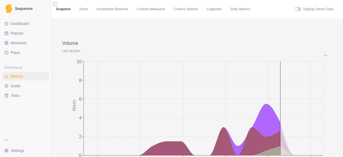
click at [13, 36] on span "Planner" at bounding box center [17, 33] width 13 height 5
select select "month"
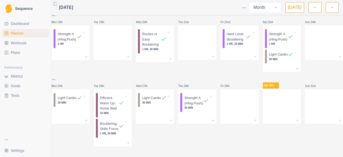
scroll to position [176, 0]
click at [273, 103] on div at bounding box center [282, 106] width 38 height 24
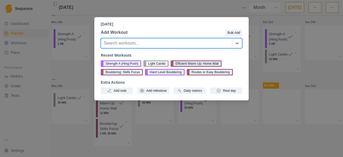
click at [184, 62] on button "Efficient Warm Up: Home Wall" at bounding box center [196, 63] width 51 height 6
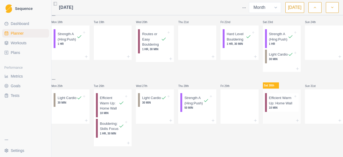
click at [277, 121] on div at bounding box center [282, 120] width 38 height 6
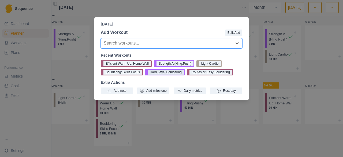
click at [169, 70] on button "Hard Level Bouldering" at bounding box center [165, 72] width 40 height 6
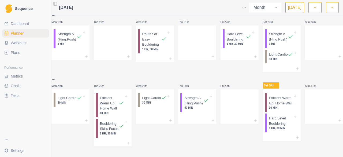
scroll to position [186, 0]
click at [273, 134] on div at bounding box center [282, 137] width 38 height 6
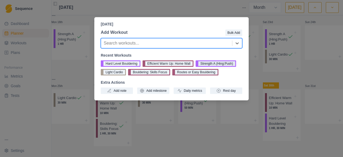
click at [221, 62] on button "Strength A (Hing:Push)" at bounding box center [216, 63] width 40 height 6
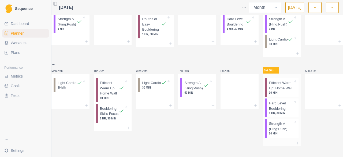
click at [277, 91] on p "Efficient Warm Up: Home Wall" at bounding box center [281, 85] width 24 height 10
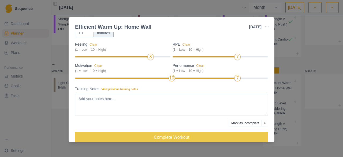
scroll to position [54, 0]
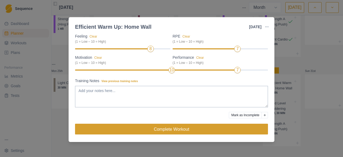
click at [184, 126] on button "Complete Workout" at bounding box center [171, 129] width 193 height 11
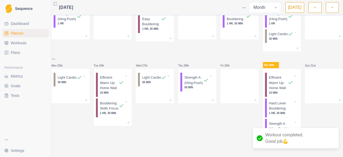
scroll to position [202, 0]
click at [269, 102] on p "Hard Level Bouldering" at bounding box center [281, 105] width 24 height 10
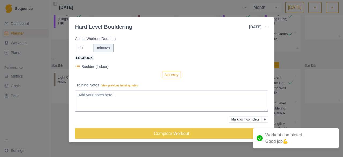
scroll to position [41, 0]
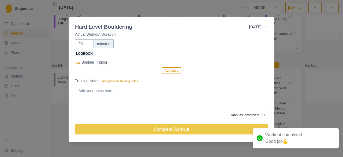
click at [132, 88] on textarea "Training Notes View previous training notes" at bounding box center [171, 96] width 193 height 21
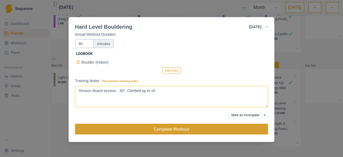
type textarea "Tension Board session. 30*. Climbed up to v5"
click at [165, 130] on button "Complete Workout" at bounding box center [171, 129] width 193 height 11
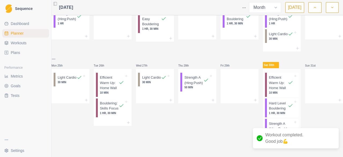
click at [278, 121] on p "Strength A (Hing:Push)" at bounding box center [281, 126] width 24 height 10
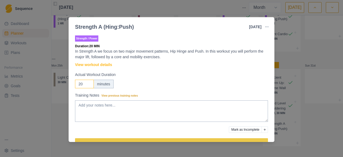
drag, startPoint x: 83, startPoint y: 82, endPoint x: 75, endPoint y: 82, distance: 7.8
click at [75, 82] on input "20" at bounding box center [84, 84] width 19 height 9
type input "45"
click at [82, 102] on textarea "Training Notes View previous training notes" at bounding box center [171, 110] width 193 height 21
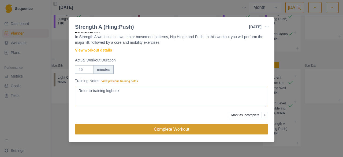
type textarea "Refer to training logbook"
click at [182, 130] on button "Complete Workout" at bounding box center [171, 129] width 193 height 11
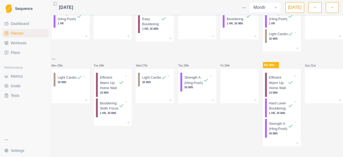
click at [25, 87] on link "Goals" at bounding box center [25, 85] width 47 height 9
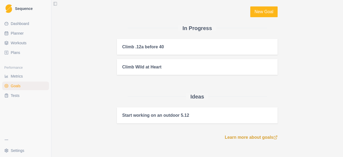
click at [9, 74] on link "Metrics" at bounding box center [25, 76] width 47 height 9
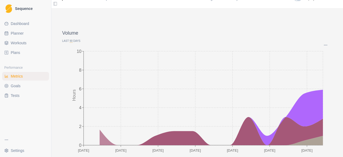
scroll to position [10, 0]
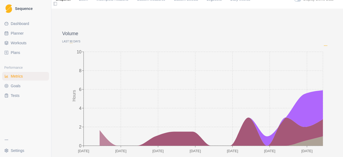
click at [323, 47] on icon "Options" at bounding box center [325, 45] width 4 height 4
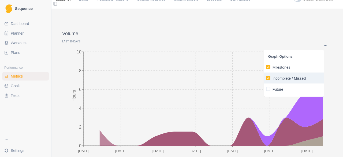
click at [287, 77] on p "Incomplete / Missed" at bounding box center [289, 79] width 33 height 6
click at [266, 78] on input "Incomplete / Missed" at bounding box center [266, 78] width 0 height 0
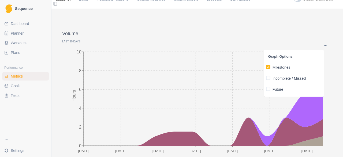
click at [71, 42] on span "90" at bounding box center [71, 41] width 3 height 3
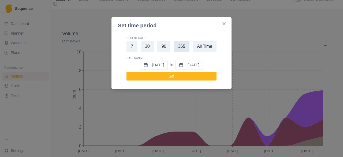
click at [181, 46] on button "365" at bounding box center [182, 46] width 16 height 11
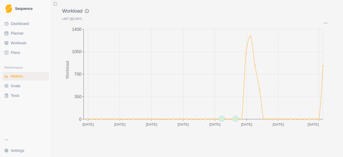
scroll to position [741, 0]
click at [14, 31] on span "Planner" at bounding box center [17, 33] width 13 height 5
select select "month"
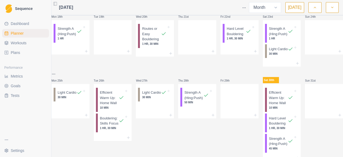
scroll to position [207, 0]
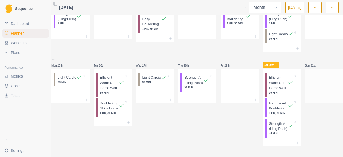
click at [313, 74] on div at bounding box center [324, 85] width 38 height 24
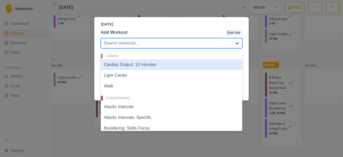
click at [239, 44] on icon at bounding box center [236, 42] width 5 height 5
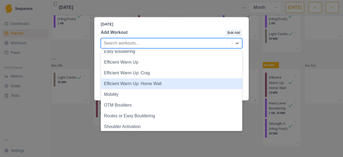
scroll to position [88, 0]
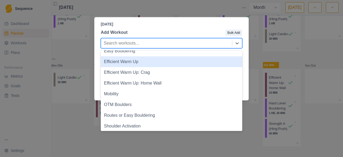
click at [126, 61] on div "Efficient Warm Up" at bounding box center [171, 61] width 141 height 11
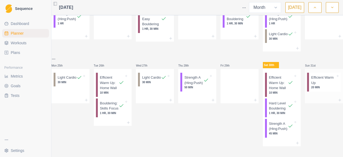
click at [311, 75] on p "Efficient Warm Up" at bounding box center [323, 80] width 24 height 10
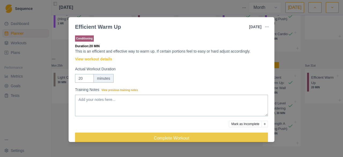
scroll to position [9, 0]
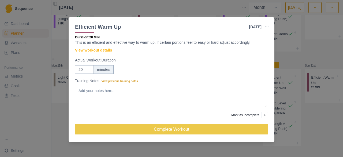
click at [102, 50] on link "View workout details" at bounding box center [93, 50] width 37 height 6
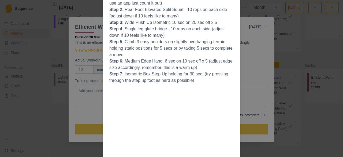
scroll to position [0, 0]
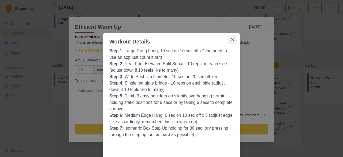
click at [232, 38] on icon "Close" at bounding box center [232, 39] width 3 height 3
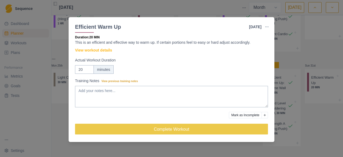
click at [312, 101] on div "Efficient Warm Up [DATE] Link To Goal View Workout Metrics Edit Original Workou…" at bounding box center [171, 78] width 343 height 157
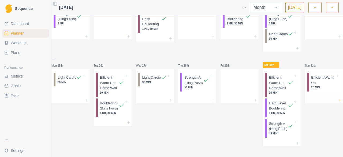
click at [340, 99] on line at bounding box center [340, 100] width 0 height 2
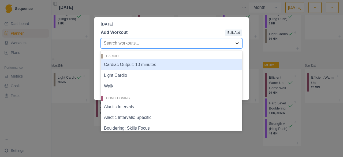
click at [236, 42] on icon at bounding box center [236, 42] width 5 height 5
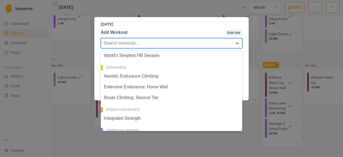
scroll to position [201, 0]
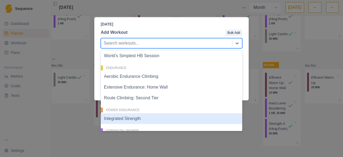
click at [134, 118] on div "Integrated Strength" at bounding box center [171, 118] width 141 height 11
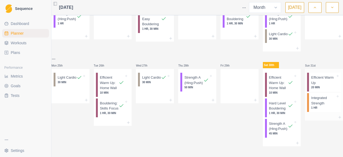
click at [315, 96] on p "Integrated Strength" at bounding box center [323, 100] width 24 height 10
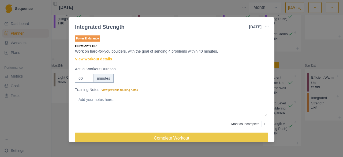
click at [94, 59] on link "View workout details" at bounding box center [93, 59] width 37 height 6
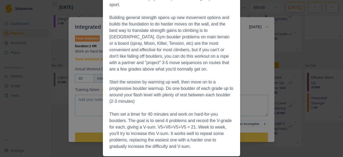
scroll to position [0, 0]
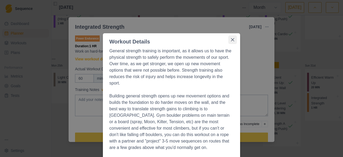
click at [232, 39] on icon "Close" at bounding box center [232, 39] width 3 height 3
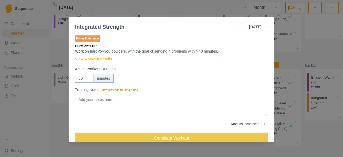
click at [268, 25] on icon "button" at bounding box center [267, 27] width 4 height 4
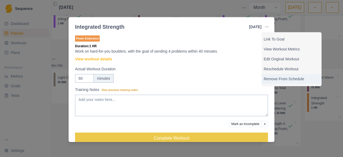
click at [285, 78] on p "Remove From Schedule" at bounding box center [292, 79] width 56 height 6
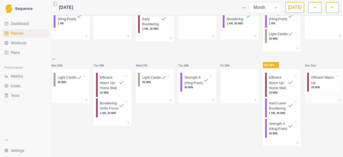
click at [338, 98] on icon at bounding box center [340, 100] width 4 height 4
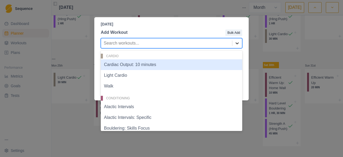
click at [235, 45] on icon at bounding box center [236, 42] width 5 height 5
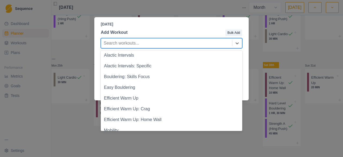
scroll to position [52, 0]
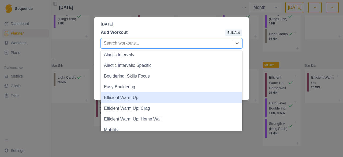
click at [48, 115] on div "[DATE] Add Workout Bulk Add 40 results available. Use Up and Down to choose opt…" at bounding box center [171, 78] width 343 height 157
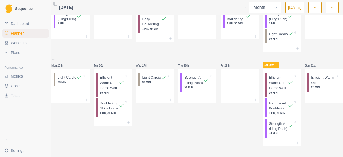
click at [23, 45] on span "Workouts" at bounding box center [19, 42] width 16 height 5
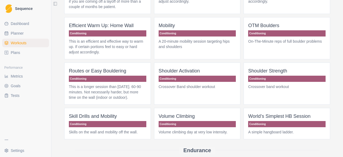
scroll to position [170, 0]
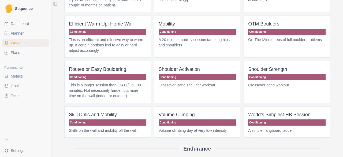
click at [276, 95] on span "Shoulder Strength Conditioning Crossover band workout" at bounding box center [287, 82] width 87 height 42
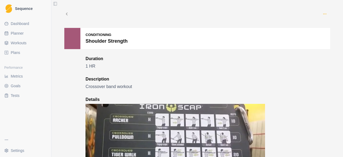
click at [323, 14] on icon "button" at bounding box center [325, 14] width 4 height 4
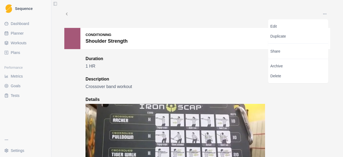
click at [312, 100] on div "Conditioning Shoulder Strength Duration 1 HR Description Crossover band workout…" at bounding box center [197, 148] width 266 height 241
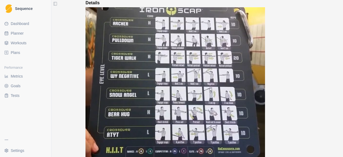
scroll to position [97, 0]
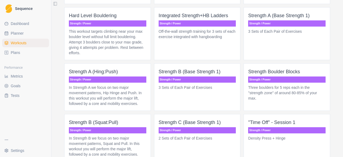
scroll to position [556, 0]
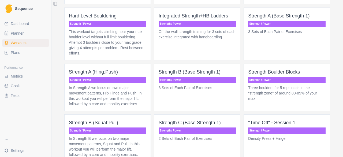
click at [82, 91] on p "In Strength A we focus on two major movement patterns, Hip Hinge and Push. In t…" at bounding box center [107, 95] width 77 height 21
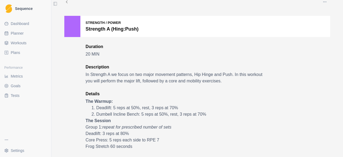
scroll to position [6, 0]
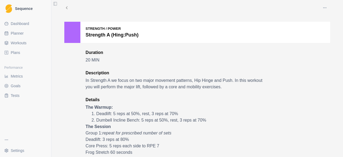
click at [64, 8] on icon at bounding box center [66, 7] width 5 height 5
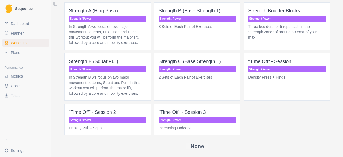
scroll to position [617, 0]
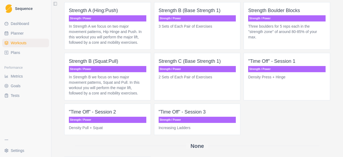
click at [107, 81] on p "In Strength B we focus on two major movement patterns, Squat and Pull. In this …" at bounding box center [107, 84] width 77 height 21
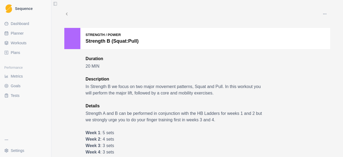
click at [64, 14] on icon at bounding box center [66, 14] width 5 height 5
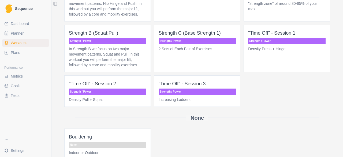
scroll to position [642, 0]
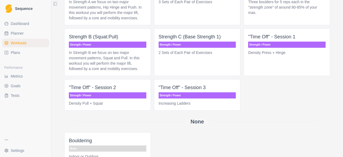
click at [131, 51] on p "In Strength B we focus on two major movement patterns, Squat and Pull. In this …" at bounding box center [107, 60] width 77 height 21
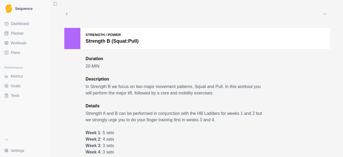
click at [19, 29] on link "Planner" at bounding box center [25, 33] width 47 height 9
select select "month"
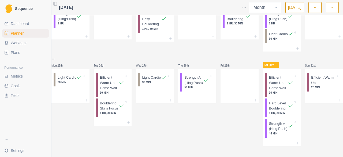
scroll to position [207, 0]
click at [307, 97] on div at bounding box center [324, 100] width 38 height 6
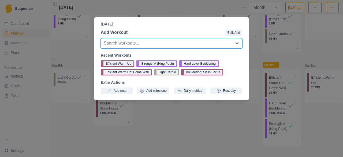
click at [206, 45] on div at bounding box center [167, 43] width 126 height 8
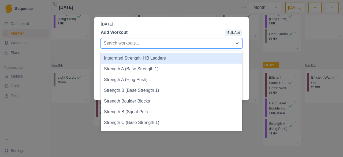
scroll to position [363, 0]
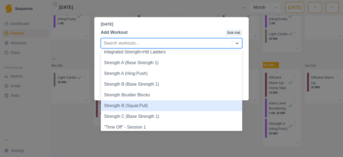
click at [135, 107] on div "Strength B (Squat:Pull)" at bounding box center [171, 105] width 141 height 11
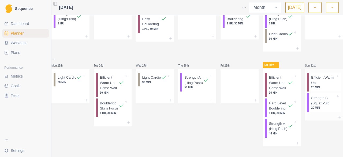
click at [319, 106] on p "20 MIN" at bounding box center [323, 108] width 24 height 4
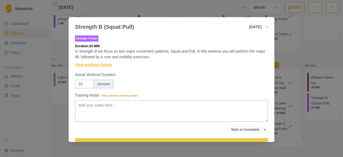
click at [107, 65] on link "View workout details" at bounding box center [93, 65] width 37 height 6
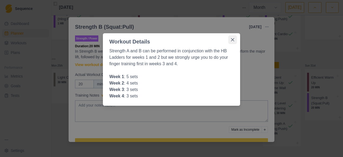
click at [232, 40] on icon "Close" at bounding box center [232, 39] width 3 height 3
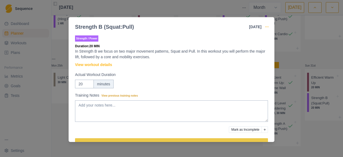
click at [266, 26] on icon "button" at bounding box center [267, 27] width 4 height 4
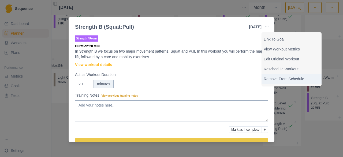
click at [278, 81] on p "Remove From Schedule" at bounding box center [292, 79] width 56 height 6
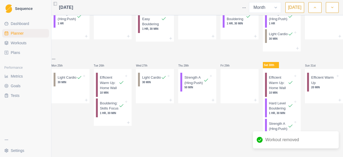
click at [25, 41] on span "Workouts" at bounding box center [19, 42] width 16 height 5
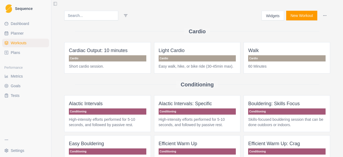
click at [322, 15] on html "Sequence Dashboard Planner Workouts Plans Performance Metrics Goals Tests Setti…" at bounding box center [171, 78] width 343 height 157
click at [297, 16] on html "Sequence Dashboard Planner Workouts Plans Performance Metrics Goals Tests Setti…" at bounding box center [171, 78] width 343 height 157
click at [296, 13] on button "New Workout" at bounding box center [301, 16] width 31 height 10
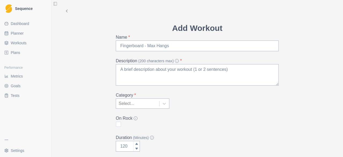
click at [64, 12] on icon at bounding box center [66, 11] width 5 height 5
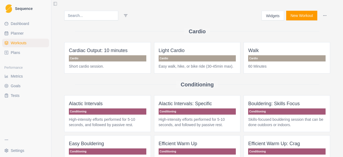
click at [22, 35] on span "Planner" at bounding box center [17, 33] width 13 height 5
select select "month"
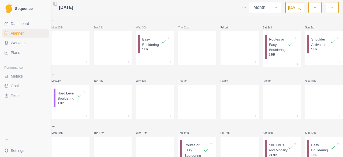
click at [11, 52] on span "Plans" at bounding box center [15, 52] width 9 height 5
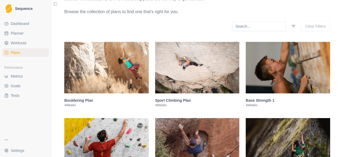
scroll to position [79, 0]
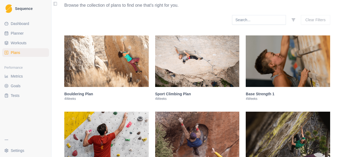
click at [263, 69] on img at bounding box center [288, 60] width 84 height 51
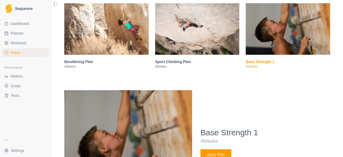
scroll to position [111, 0]
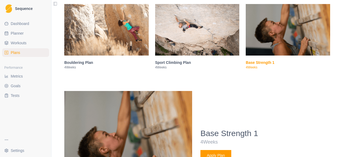
click at [219, 134] on h4 "Base Strength 1" at bounding box center [265, 133] width 130 height 10
click at [254, 62] on h3 "Base Strength 1" at bounding box center [288, 62] width 84 height 5
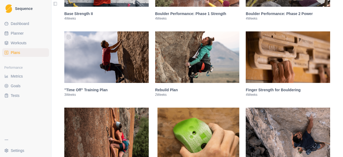
scroll to position [236, 0]
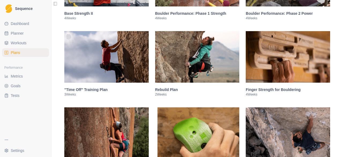
click at [257, 89] on h3 "Finger Strength for Bouldering" at bounding box center [288, 89] width 84 height 5
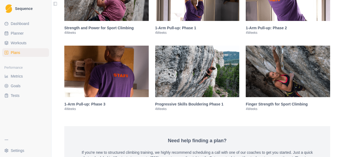
scroll to position [1328, 0]
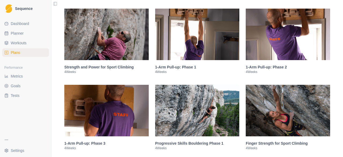
click at [182, 66] on h3 "1-Arm Pull-up: Phase 1" at bounding box center [197, 66] width 84 height 5
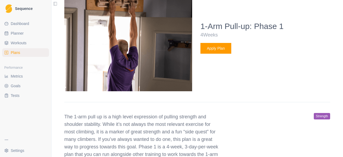
scroll to position [902, 0]
click at [214, 47] on button "Apply Plan" at bounding box center [215, 48] width 31 height 11
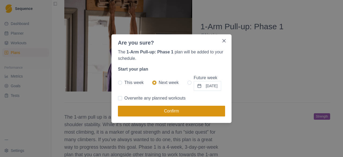
click at [165, 110] on button "Confirm" at bounding box center [171, 111] width 107 height 11
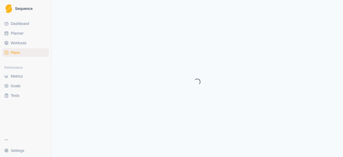
select select "month"
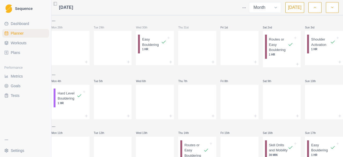
click at [333, 7] on icon "button" at bounding box center [332, 7] width 4 height 5
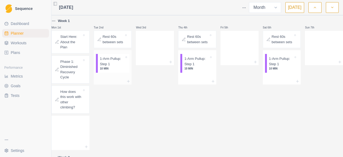
click at [119, 66] on p "1-Arm Pullup: Step 1" at bounding box center [112, 61] width 24 height 10
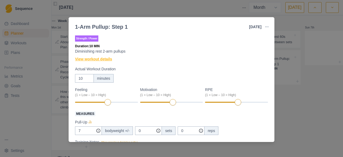
click at [103, 61] on link "View workout details" at bounding box center [93, 59] width 37 height 6
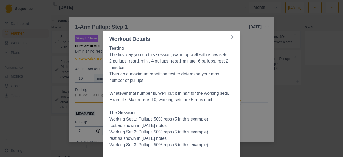
scroll to position [2, 0]
click at [231, 39] on button "Close" at bounding box center [232, 37] width 9 height 9
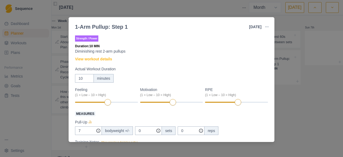
click at [296, 107] on div "1-Arm Pullup: Step 1 [DATE] Link To Goal View Workout Metrics Edit Original Wor…" at bounding box center [171, 78] width 343 height 157
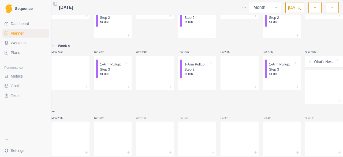
scroll to position [254, 0]
click at [270, 76] on p "10 MIN" at bounding box center [281, 74] width 24 height 4
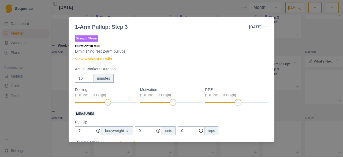
click at [102, 58] on link "View workout details" at bounding box center [93, 59] width 37 height 6
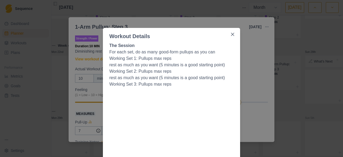
scroll to position [35, 0]
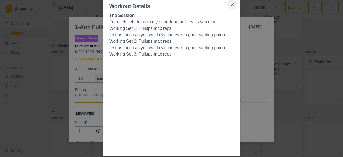
click at [232, 3] on icon "Close" at bounding box center [232, 4] width 3 height 3
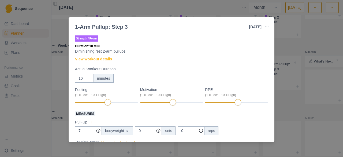
click at [314, 34] on div "1-Arm Pullup: Step 3 [DATE] Link To Goal View Workout Metrics Edit Original Wor…" at bounding box center [171, 78] width 343 height 157
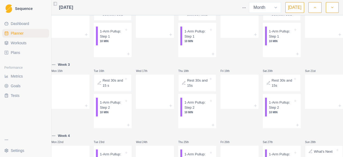
scroll to position [163, 0]
click at [198, 110] on p "1-Arm Pullup: Step 2" at bounding box center [196, 105] width 24 height 10
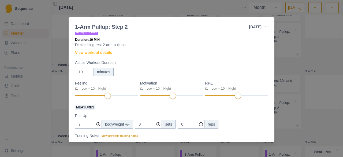
scroll to position [8, 0]
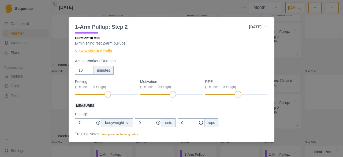
click at [98, 51] on link "View workout details" at bounding box center [93, 51] width 37 height 6
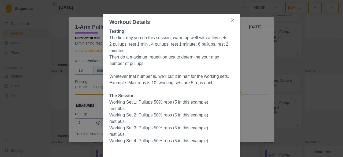
scroll to position [17, 0]
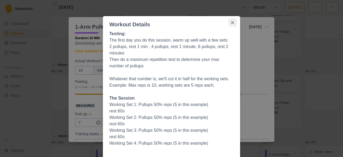
click at [231, 22] on icon "Close" at bounding box center [232, 22] width 3 height 3
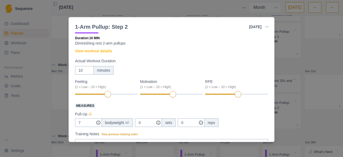
click at [302, 52] on div "1-Arm Pullup: Step 2 [DATE] Link To Goal View Workout Metrics Edit Original Wor…" at bounding box center [171, 78] width 343 height 157
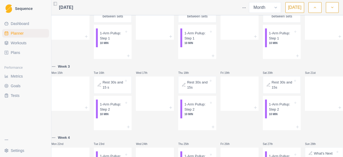
scroll to position [163, 0]
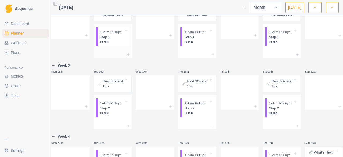
click at [112, 40] on p "1-Arm Pullup: Step 1" at bounding box center [112, 34] width 24 height 10
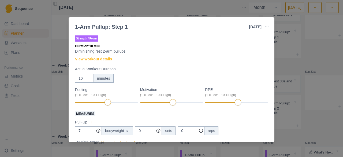
click at [103, 57] on link "View workout details" at bounding box center [93, 59] width 37 height 6
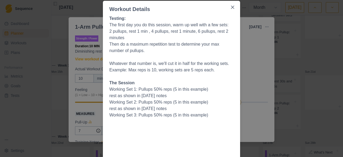
scroll to position [33, 0]
click at [231, 8] on icon "Close" at bounding box center [232, 6] width 3 height 3
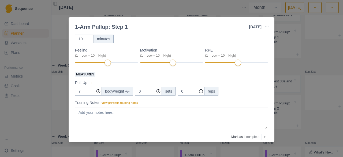
scroll to position [40, 0]
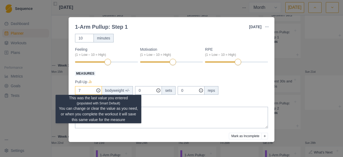
click at [97, 91] on icon at bounding box center [98, 90] width 4 height 4
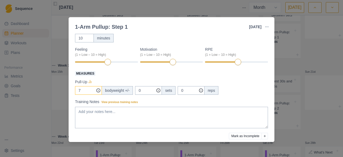
click at [97, 91] on icon at bounding box center [98, 90] width 4 height 4
type input "0"
click at [153, 96] on div "Strength / Power Duration: 10 MIN Diminishing rest 2-arm pullups View workout d…" at bounding box center [171, 77] width 193 height 166
click at [309, 56] on div "1-Arm Pullup: Step 1 [DATE] Link To Goal View Workout Metrics Edit Original Wor…" at bounding box center [171, 78] width 343 height 157
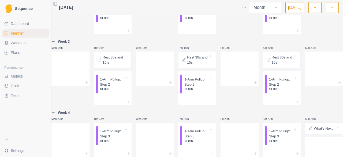
scroll to position [188, 0]
click at [272, 64] on p "Rest 30s and 15s" at bounding box center [282, 59] width 21 height 10
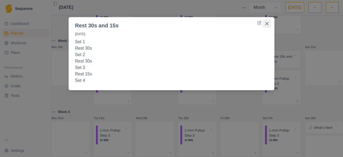
click at [270, 25] on button "Close" at bounding box center [267, 23] width 9 height 9
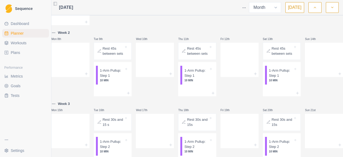
scroll to position [124, 0]
click at [274, 48] on p "Rest 45s between sets" at bounding box center [282, 51] width 21 height 10
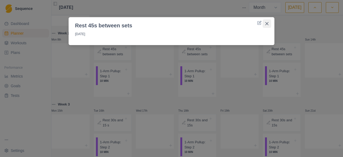
click at [267, 21] on button "Close" at bounding box center [267, 23] width 9 height 9
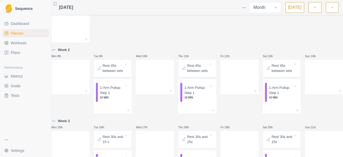
scroll to position [0, 0]
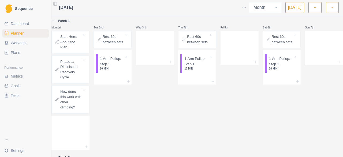
click at [315, 5] on icon "button" at bounding box center [315, 7] width 4 height 5
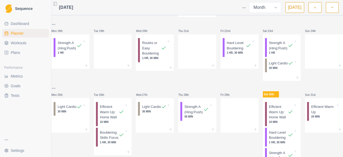
scroll to position [207, 0]
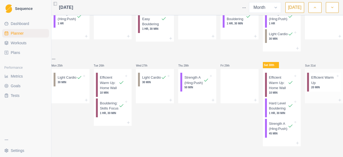
click at [316, 97] on div at bounding box center [324, 100] width 38 height 6
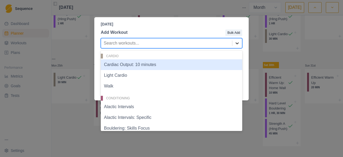
click at [236, 44] on icon at bounding box center [236, 42] width 5 height 5
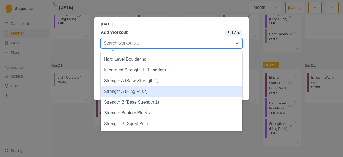
scroll to position [378, 0]
click at [167, 92] on div "Strength A (Hing:Push)" at bounding box center [171, 91] width 141 height 11
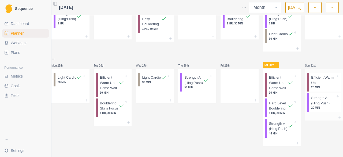
click at [316, 95] on p "Strength A (Hing:Push)" at bounding box center [323, 100] width 24 height 10
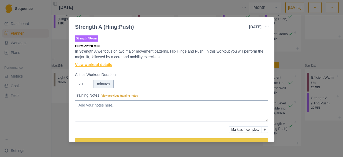
click at [103, 65] on link "View workout details" at bounding box center [93, 65] width 37 height 6
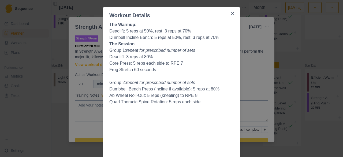
scroll to position [27, 0]
click at [230, 15] on button "Close" at bounding box center [232, 13] width 9 height 9
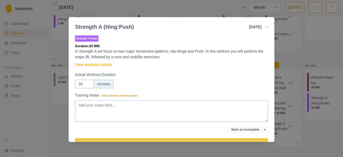
click at [305, 122] on div "Strength A (Hing:Push) [DATE] Link To Goal View Workout Metrics Edit Original W…" at bounding box center [171, 78] width 343 height 157
